Goal: Information Seeking & Learning: Learn about a topic

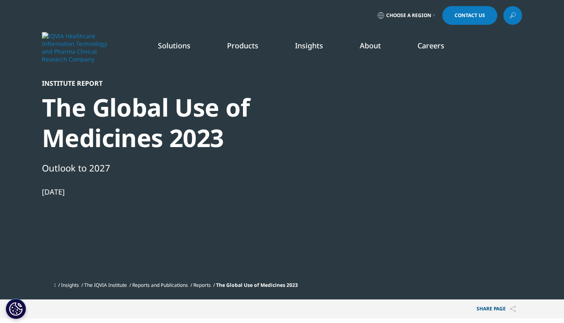
click at [515, 14] on icon at bounding box center [512, 15] width 7 height 11
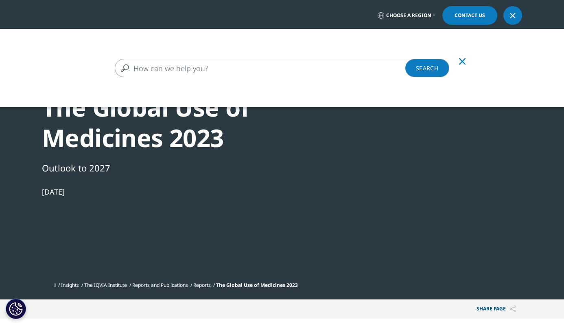
click at [262, 74] on input "Search" at bounding box center [282, 68] width 334 height 18
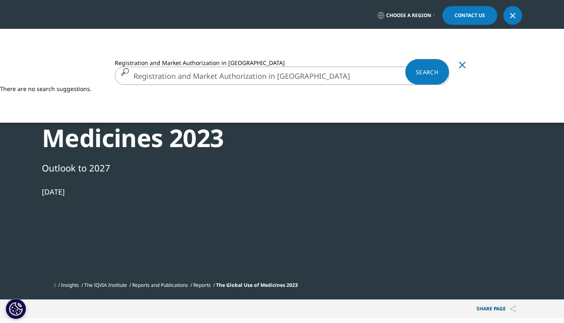
type input "Registration and Market Authorization in [GEOGRAPHIC_DATA]"
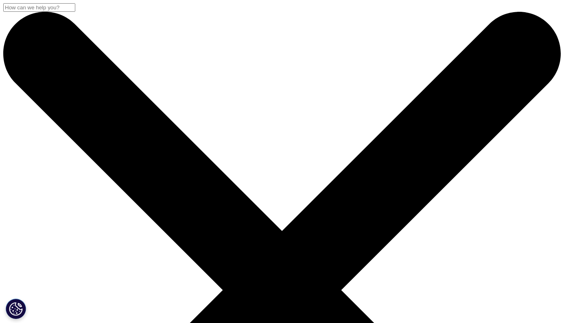
drag, startPoint x: 228, startPoint y: 131, endPoint x: 95, endPoint y: 126, distance: 133.5
type input "Registration in china"
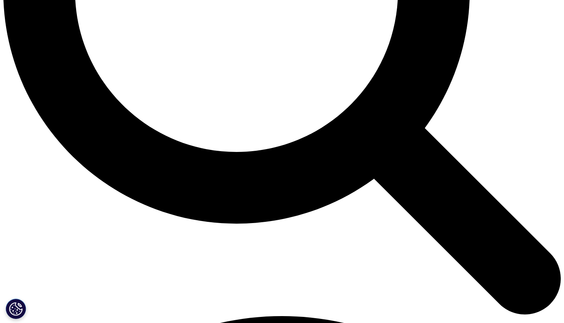
scroll to position [818, 0]
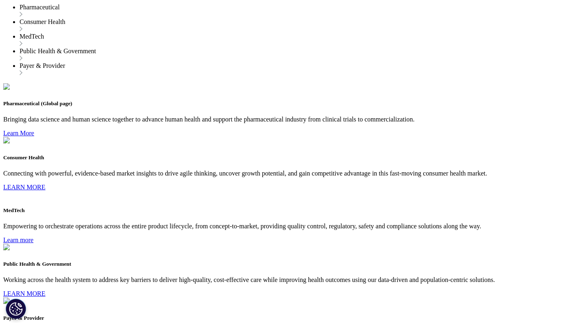
scroll to position [2850, 0]
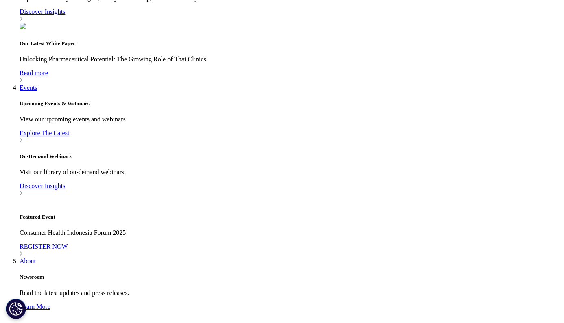
scroll to position [2249, 0]
